Goal: Information Seeking & Learning: Find specific fact

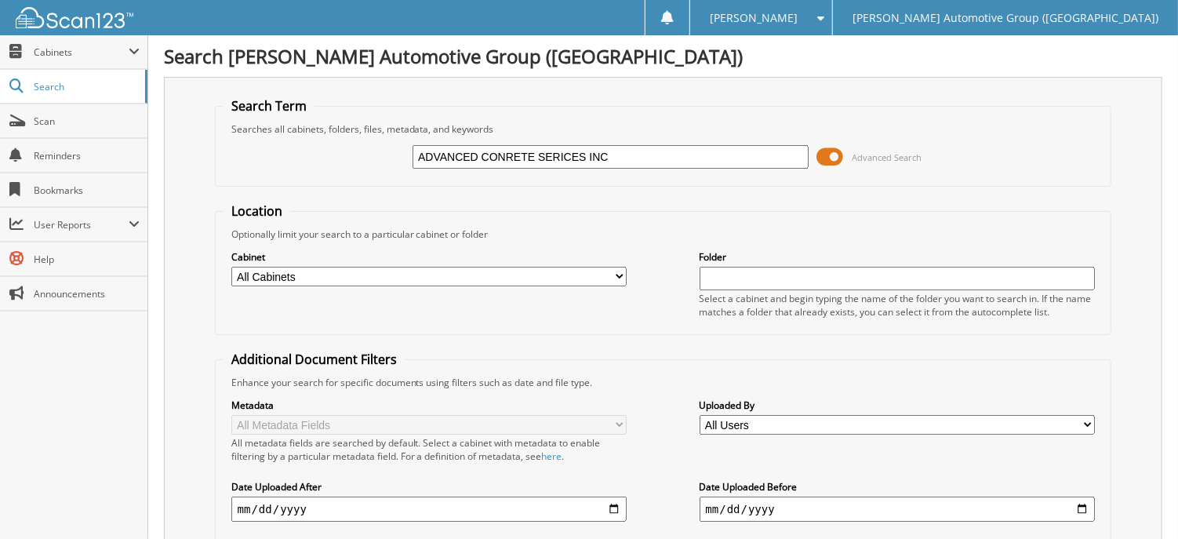
type input "ADVANCED CONRETE SERICES INC"
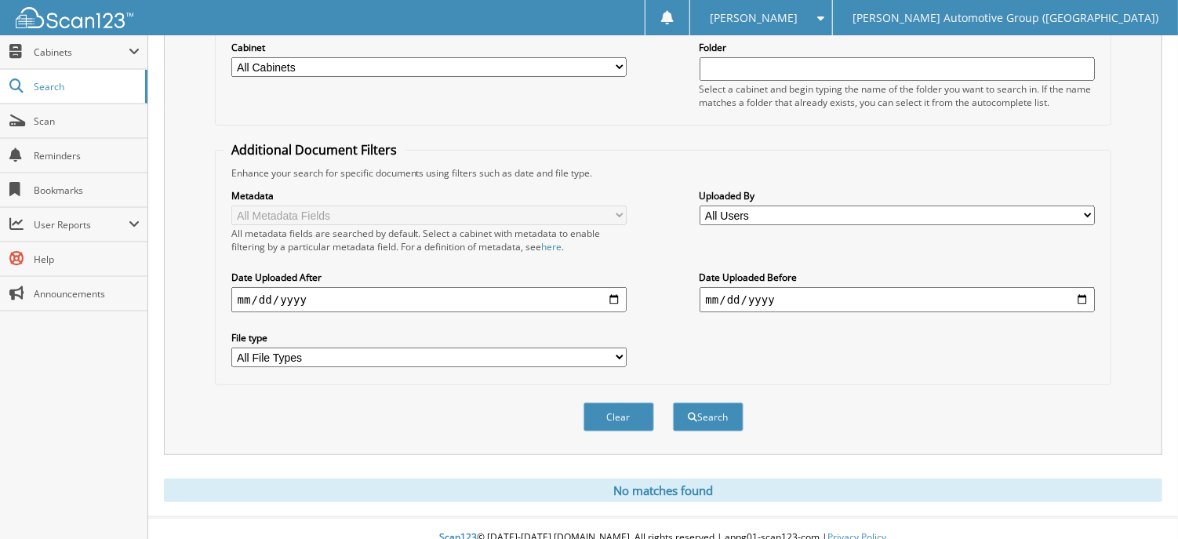
scroll to position [213, 0]
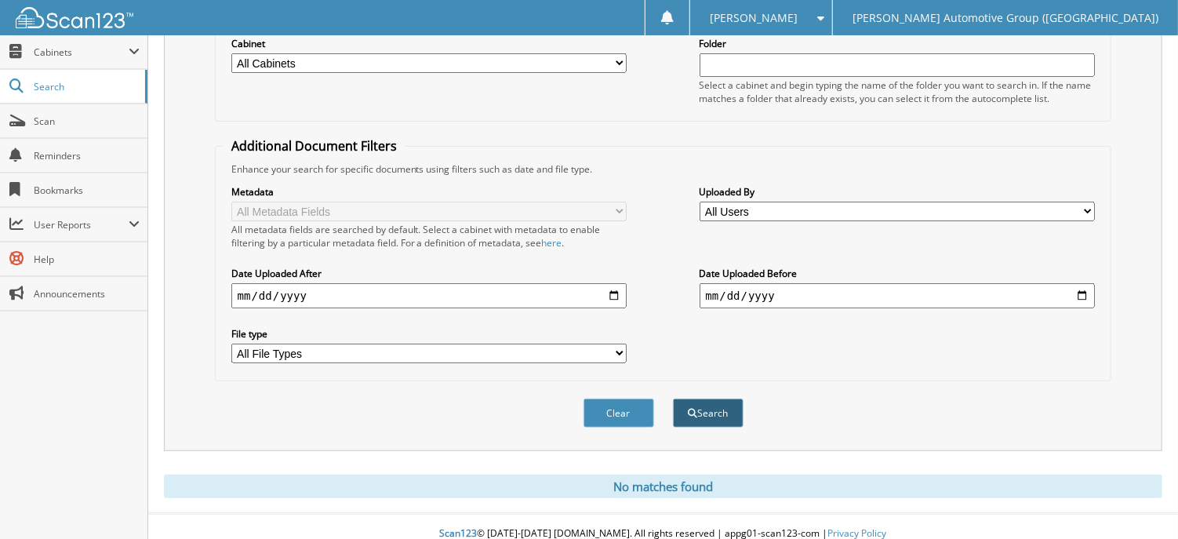
click at [714, 398] on button "Search" at bounding box center [708, 412] width 71 height 29
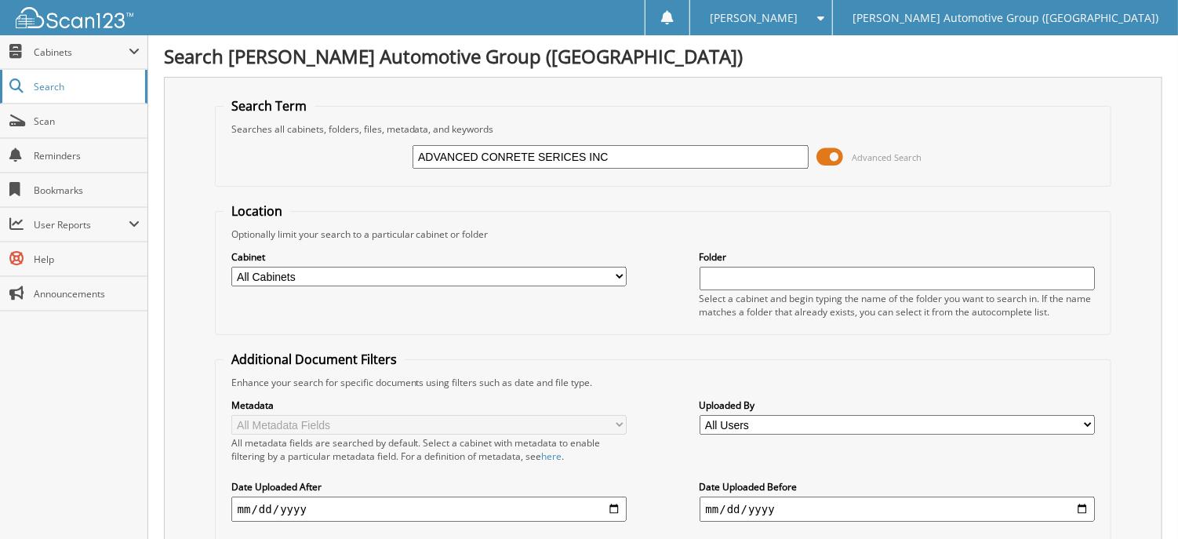
click at [60, 85] on span "Search" at bounding box center [86, 86] width 104 height 13
click at [42, 93] on link "Search" at bounding box center [73, 87] width 147 height 34
click at [25, 56] on span "Cabinets" at bounding box center [73, 52] width 147 height 34
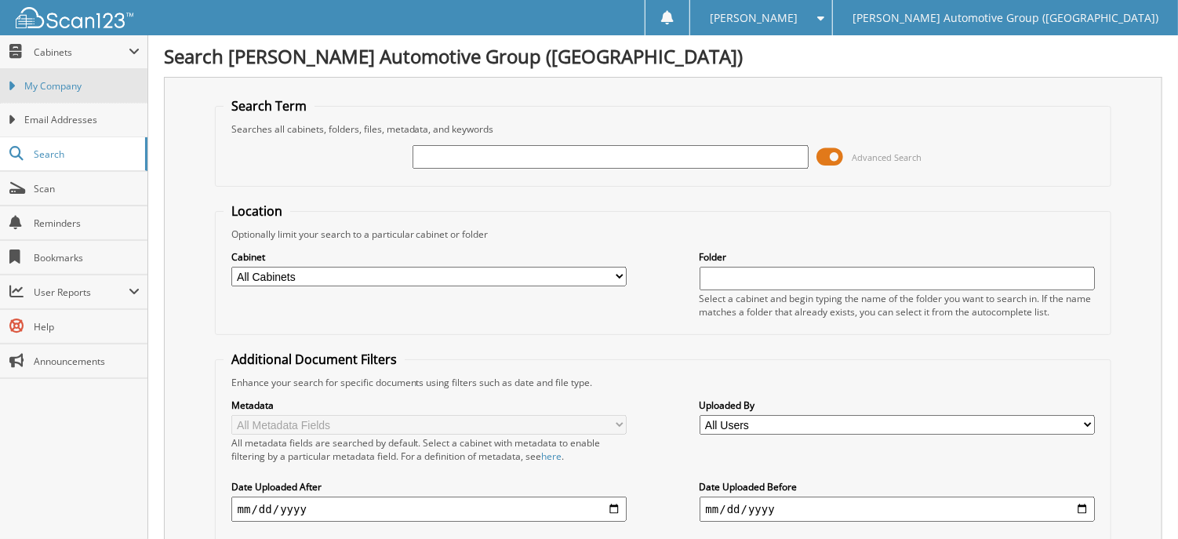
click at [38, 85] on span "My Company" at bounding box center [81, 86] width 115 height 14
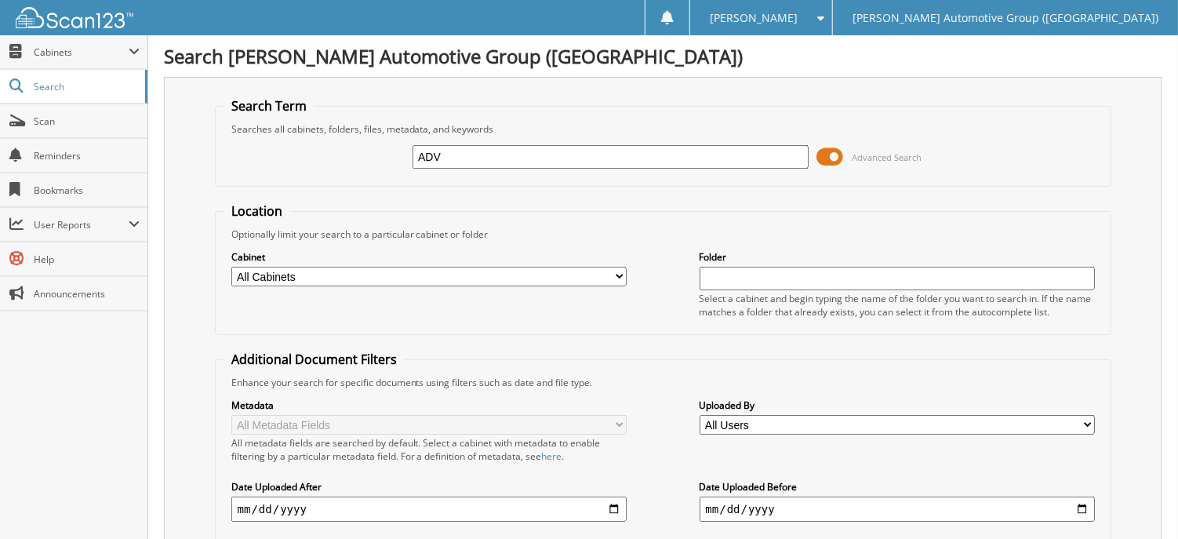
type input "ADVANCED CONRETE SERICES INC"
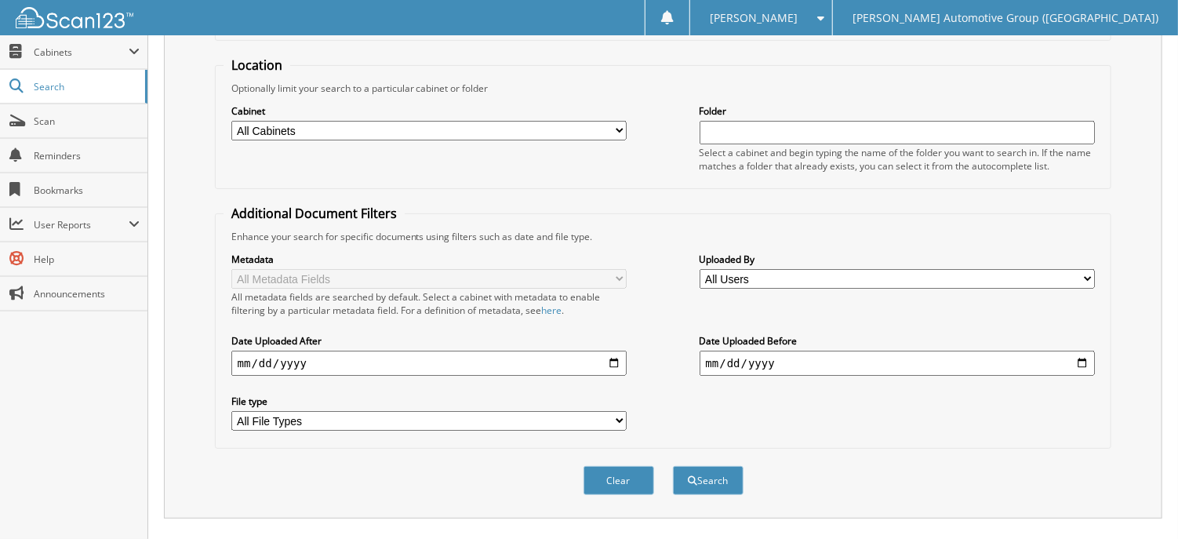
scroll to position [213, 0]
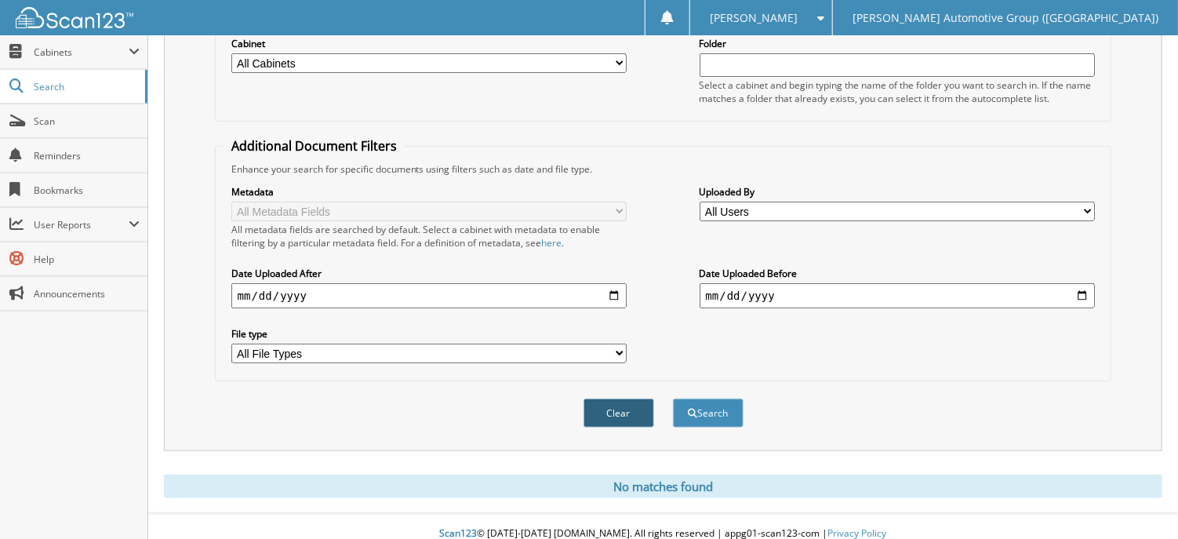
click at [602, 398] on button "Clear" at bounding box center [619, 412] width 71 height 29
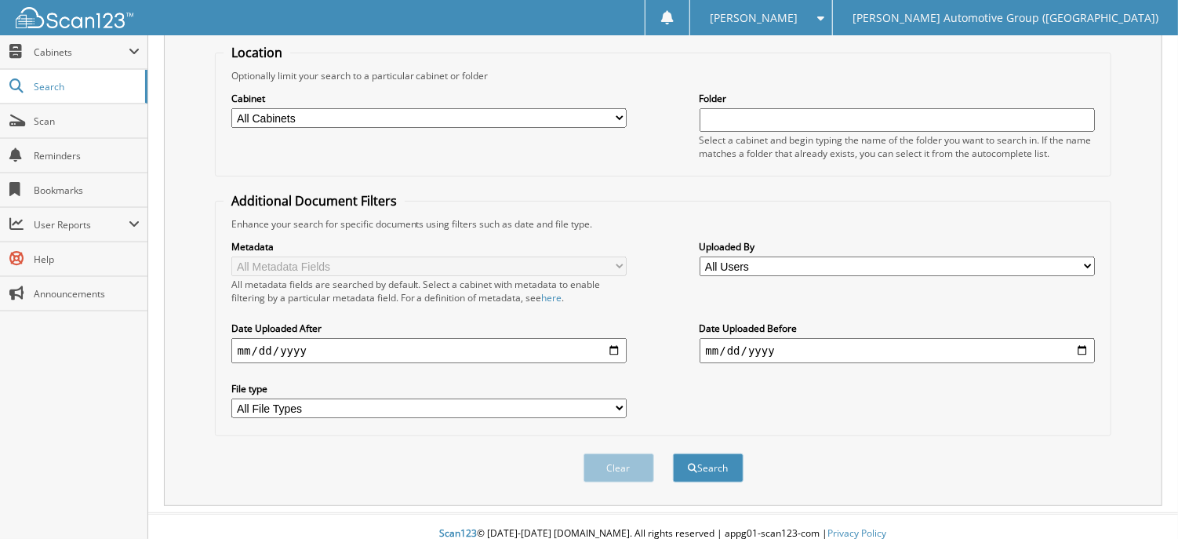
click at [599, 122] on select "All Cabinets ACCOUNTS PAYABLE LCD CAR DEALS LCD PARTS LCD SERVICE RO LFS CAR DE…" at bounding box center [429, 118] width 396 height 20
select select "44183"
click at [231, 108] on select "All Cabinets ACCOUNTS PAYABLE LCD CAR DEALS LCD PARTS LCD SERVICE RO LFS CAR DE…" at bounding box center [429, 118] width 396 height 20
click at [694, 453] on button "Search" at bounding box center [708, 467] width 71 height 29
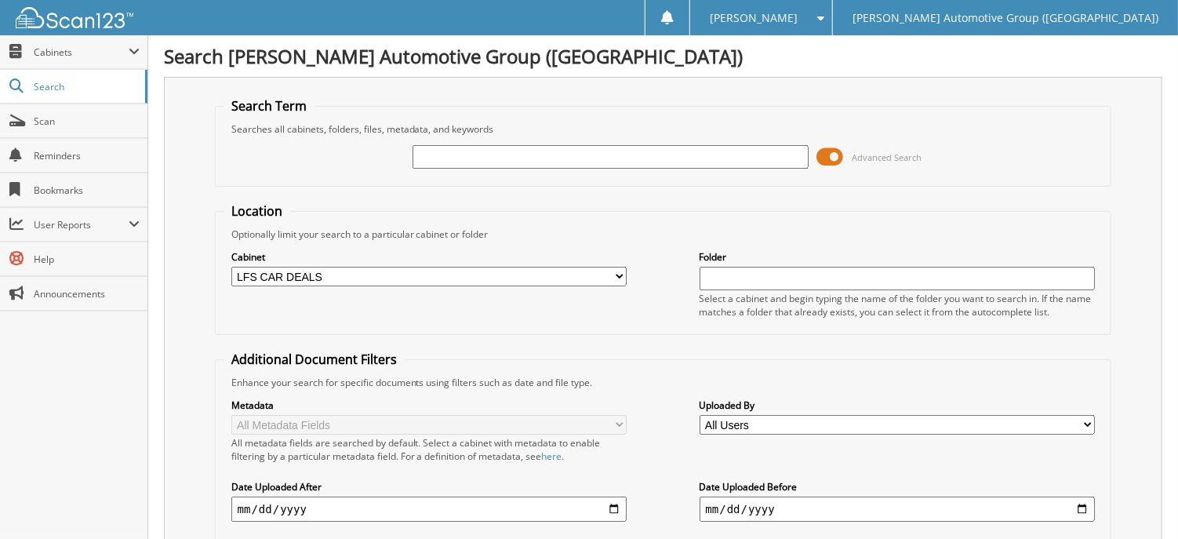
click at [507, 156] on input "text" at bounding box center [611, 157] width 396 height 24
type input "ADVANCED CONRETE SERICES INC"
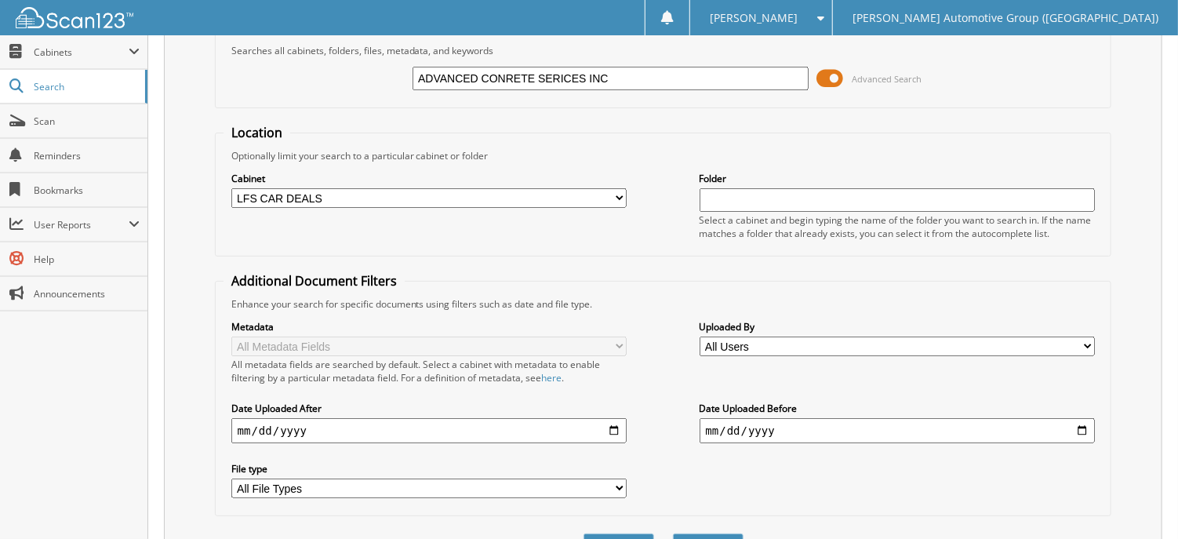
scroll to position [158, 0]
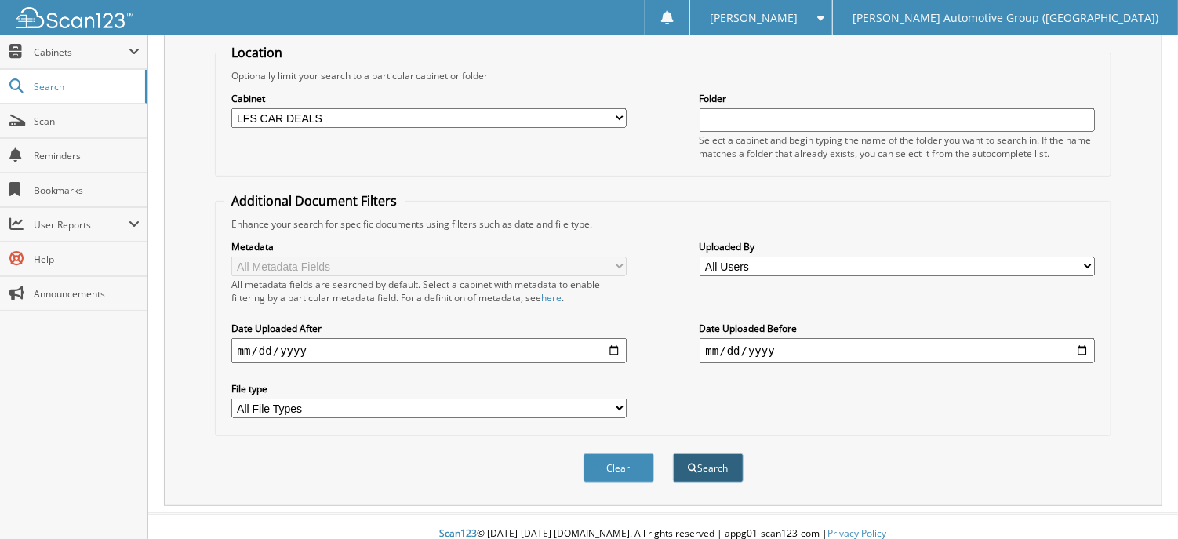
click at [707, 453] on button "Search" at bounding box center [708, 467] width 71 height 29
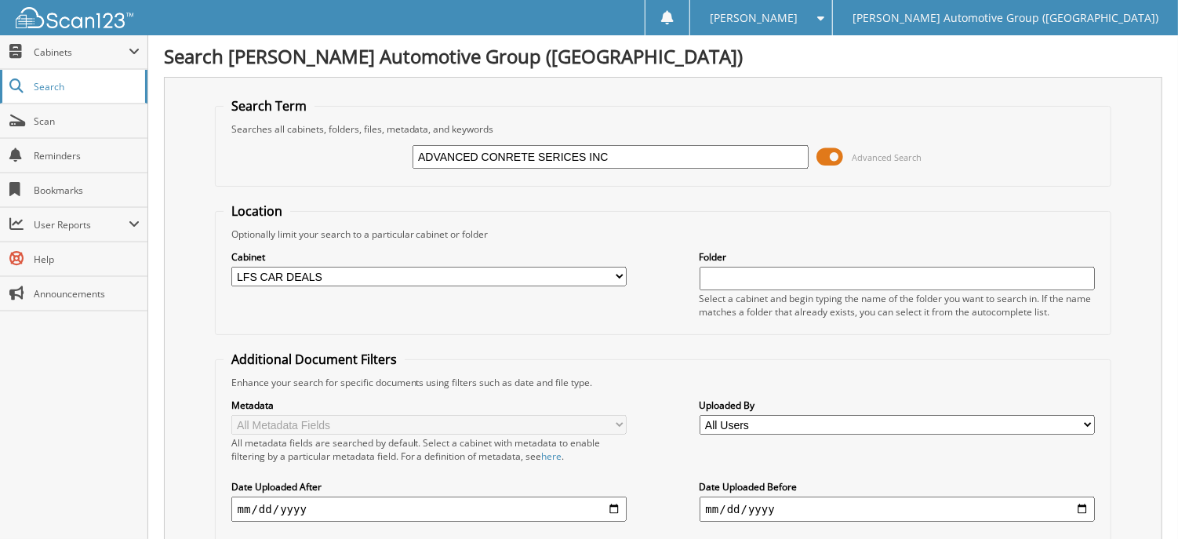
click at [40, 89] on span "Search" at bounding box center [86, 86] width 104 height 13
click at [705, 155] on input "text" at bounding box center [611, 157] width 396 height 24
click at [505, 153] on input "ADVANCED CONRETE SERICES INC" at bounding box center [611, 157] width 396 height 24
type input "ADVANCED CONCRETE SERICES INC"
